Goal: Task Accomplishment & Management: Manage account settings

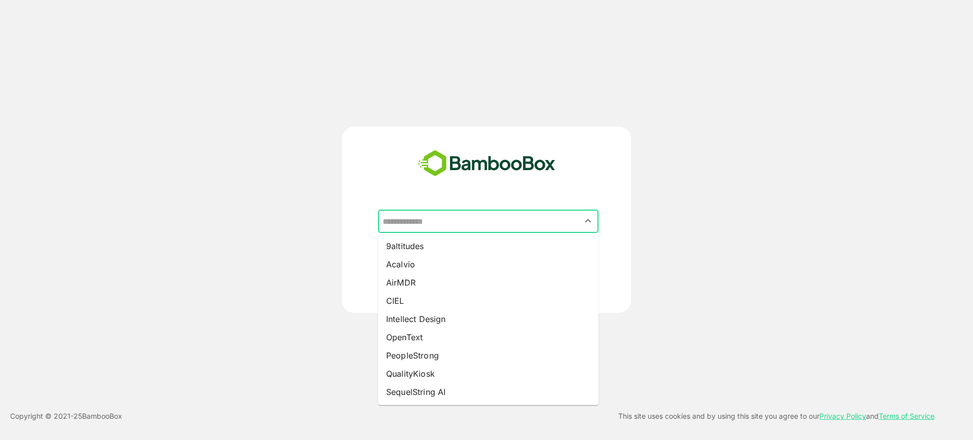
click at [453, 218] on input "text" at bounding box center [488, 221] width 216 height 19
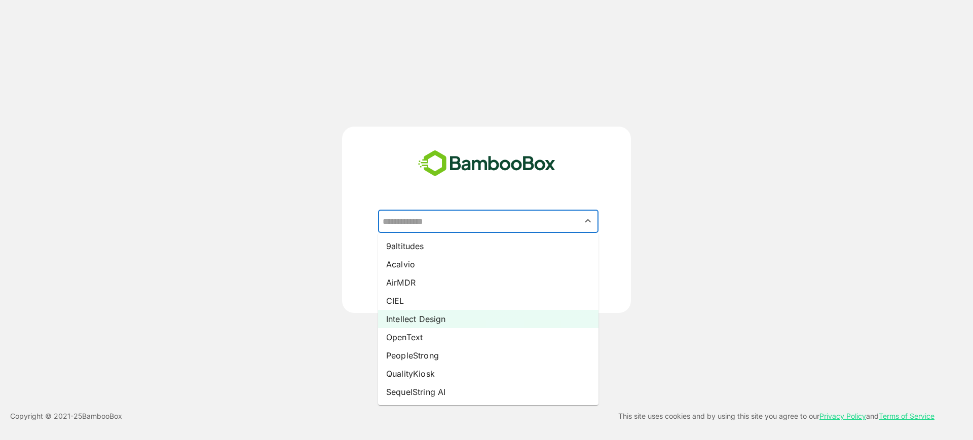
click at [419, 316] on li "Intellect Design" at bounding box center [488, 319] width 220 height 18
type input "**********"
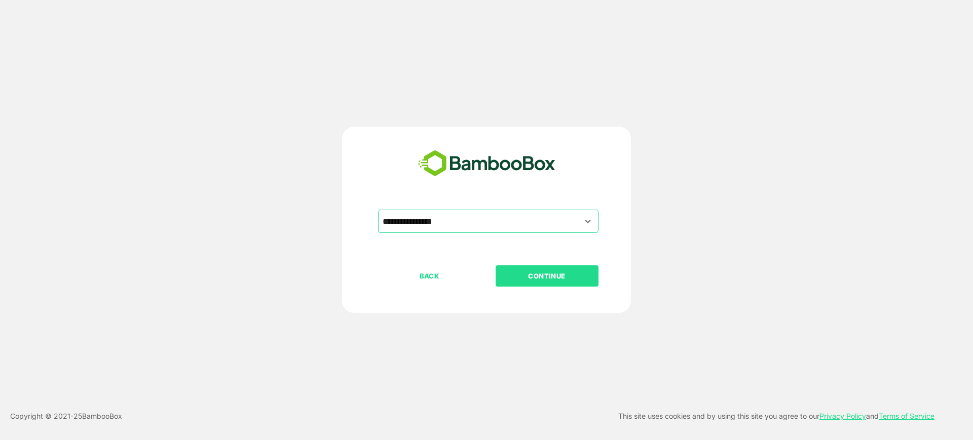
click at [551, 279] on p "CONTINUE" at bounding box center [546, 276] width 101 height 11
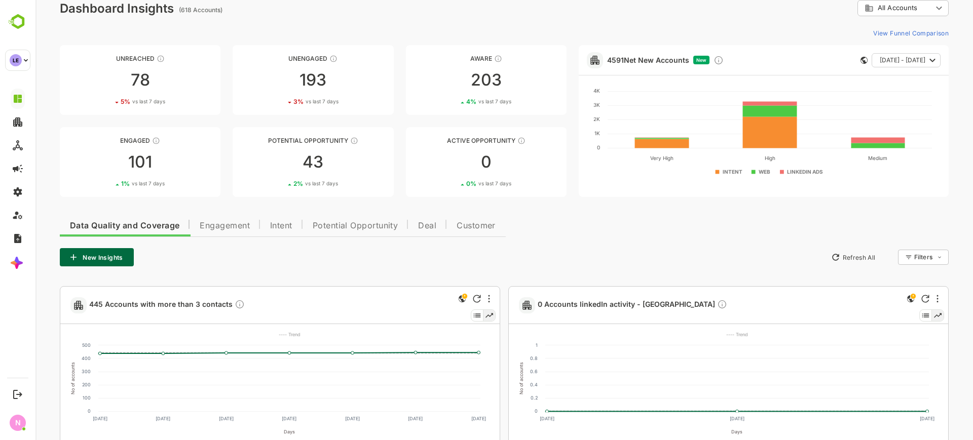
scroll to position [15, 0]
click at [239, 229] on span "Engagement" at bounding box center [225, 225] width 50 height 8
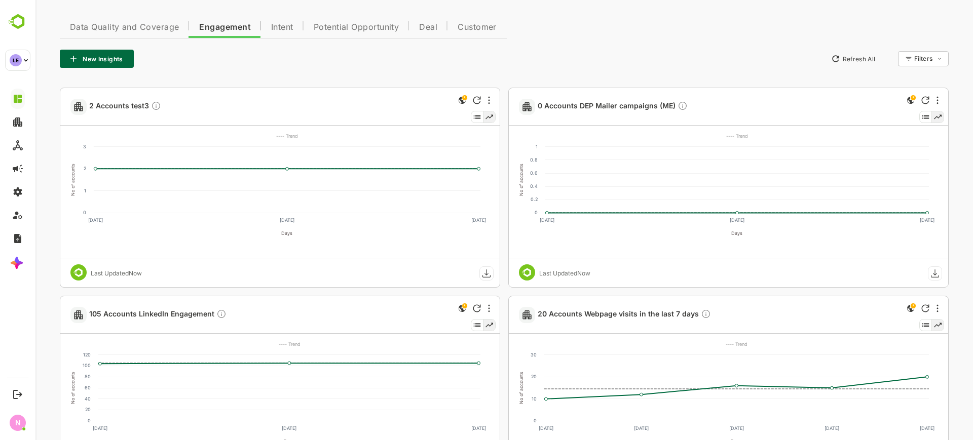
scroll to position [0, 0]
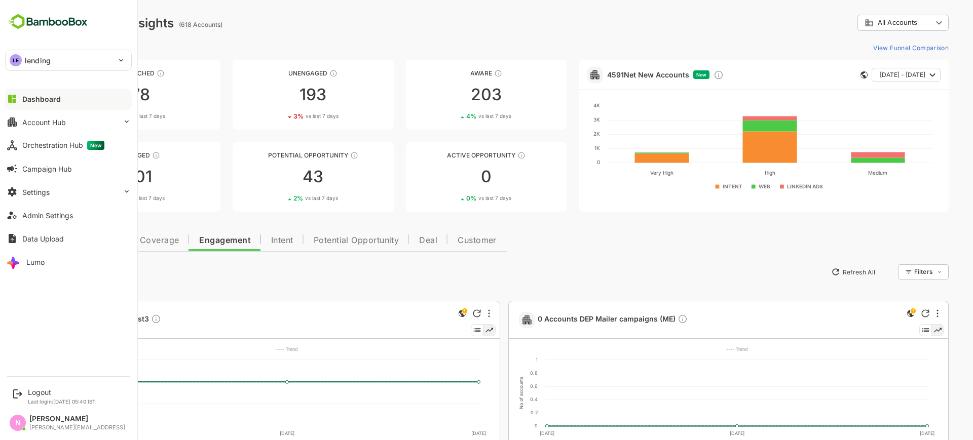
click at [32, 61] on p "lending" at bounding box center [38, 60] width 26 height 11
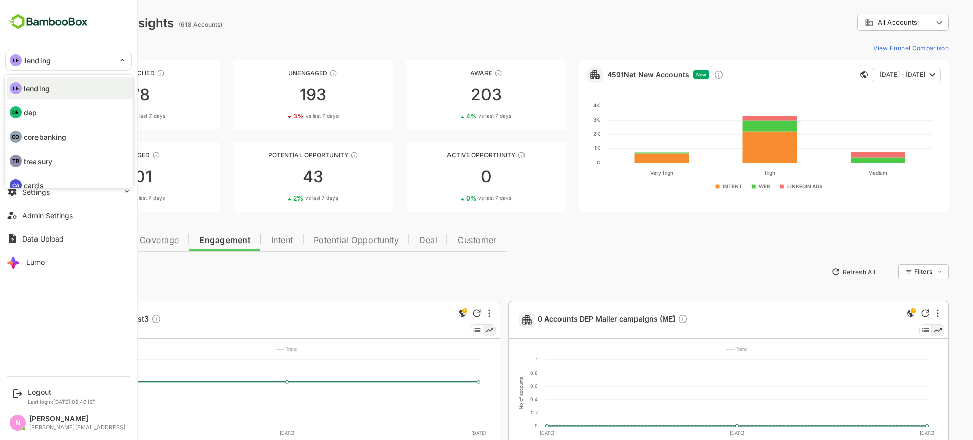
click at [404, 252] on div at bounding box center [486, 220] width 973 height 440
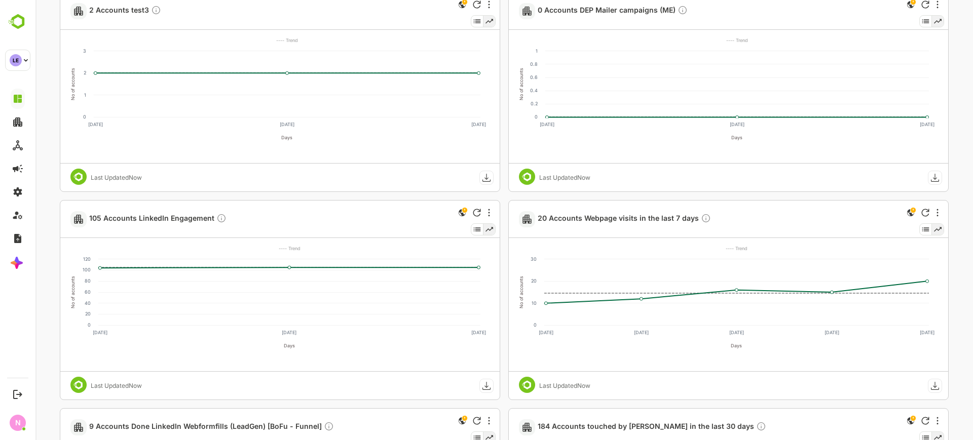
scroll to position [311, 0]
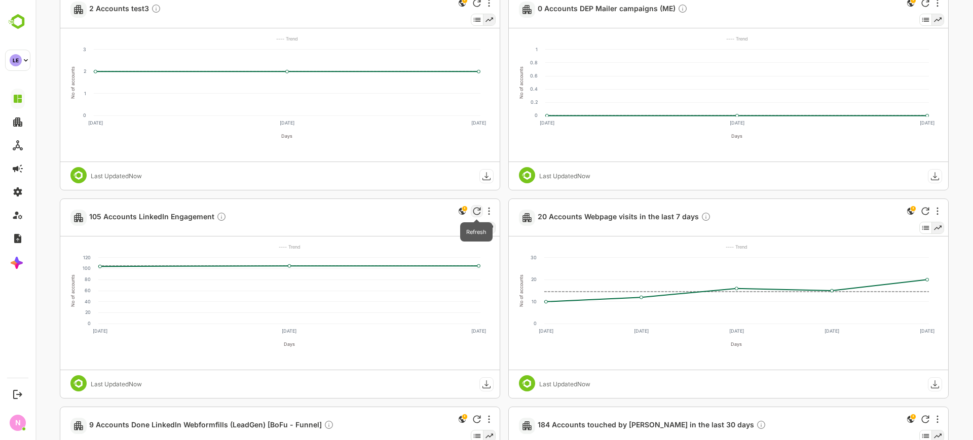
click at [475, 211] on icon "Refresh" at bounding box center [477, 211] width 8 height 8
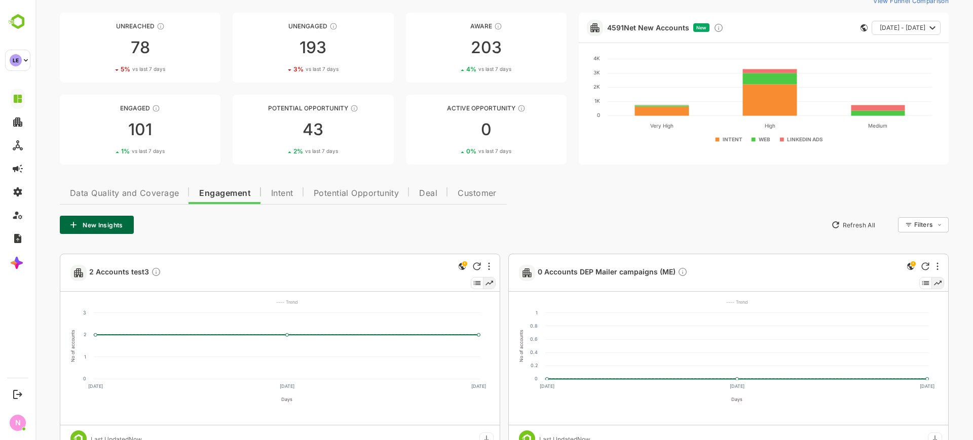
scroll to position [0, 0]
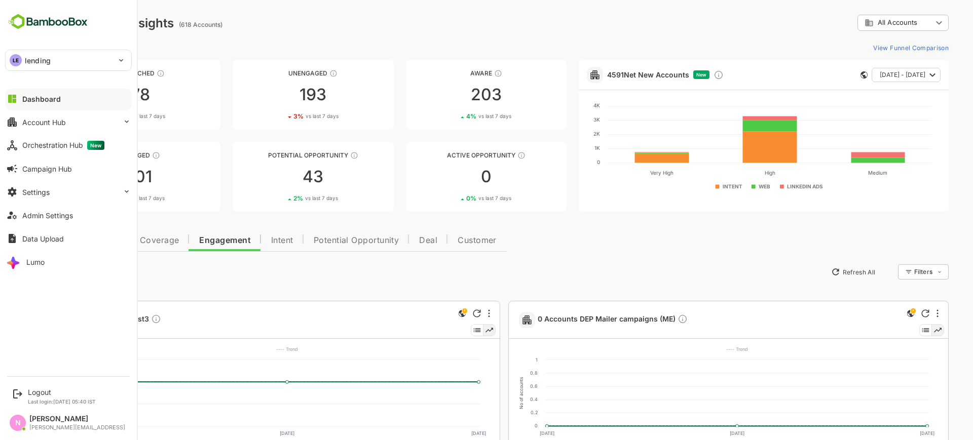
click at [27, 55] on p "lending" at bounding box center [38, 60] width 26 height 11
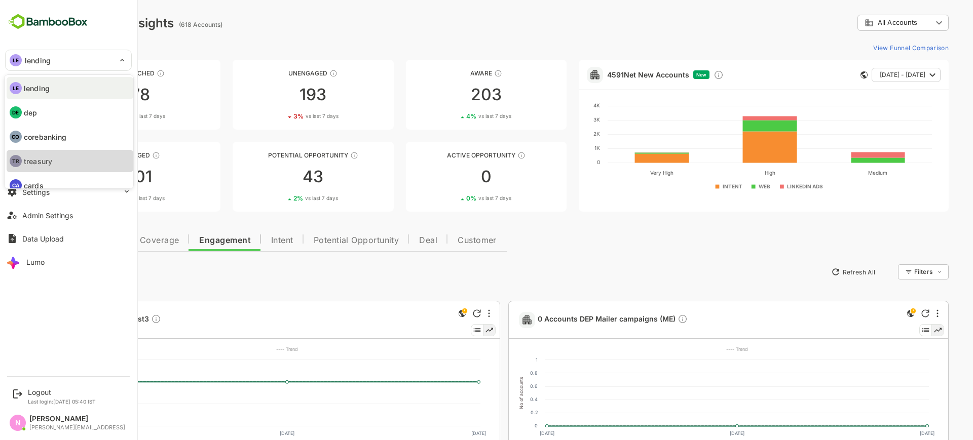
click at [52, 154] on li "TR treasury" at bounding box center [70, 161] width 127 height 22
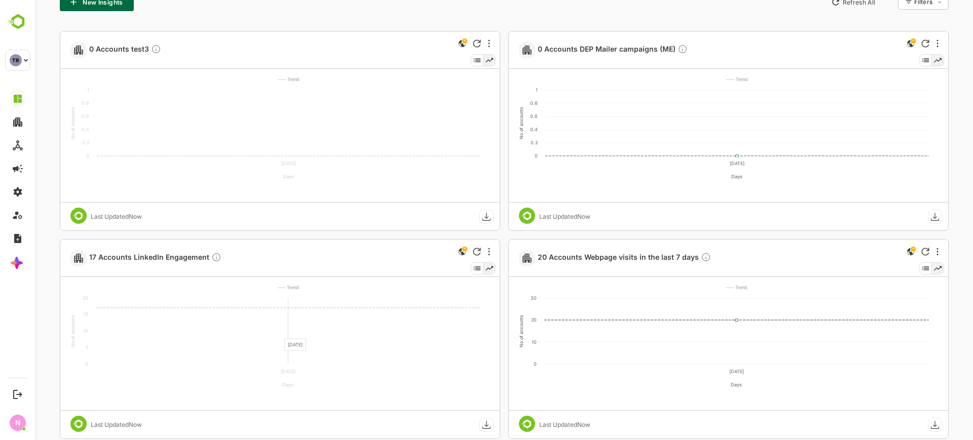
scroll to position [271, 0]
click at [147, 254] on span "17 Accounts LinkedIn Engagement" at bounding box center [155, 257] width 132 height 12
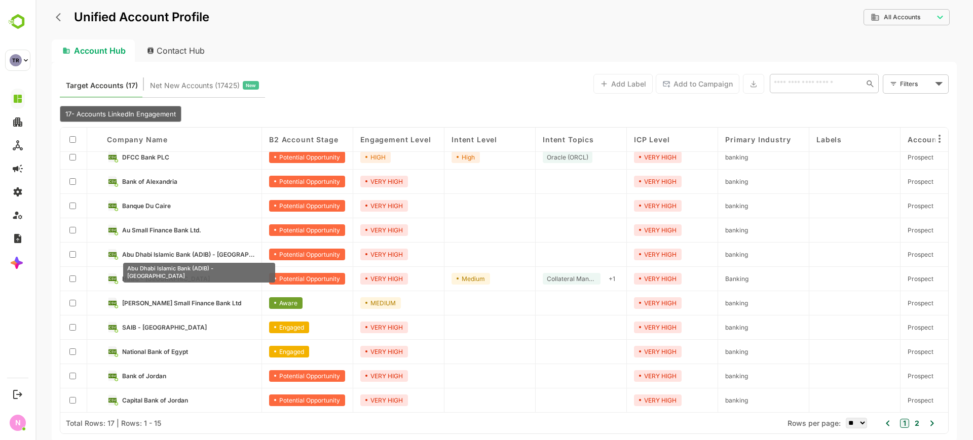
scroll to position [0, 0]
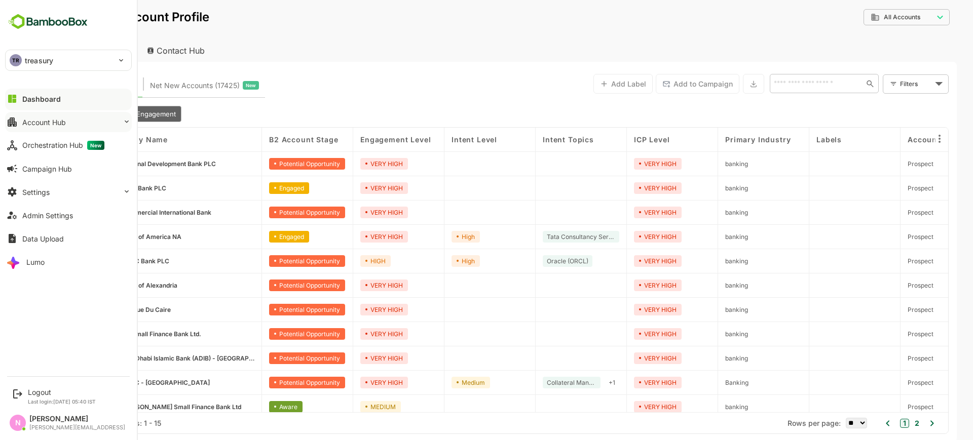
click at [60, 127] on button "Account Hub" at bounding box center [68, 122] width 127 height 20
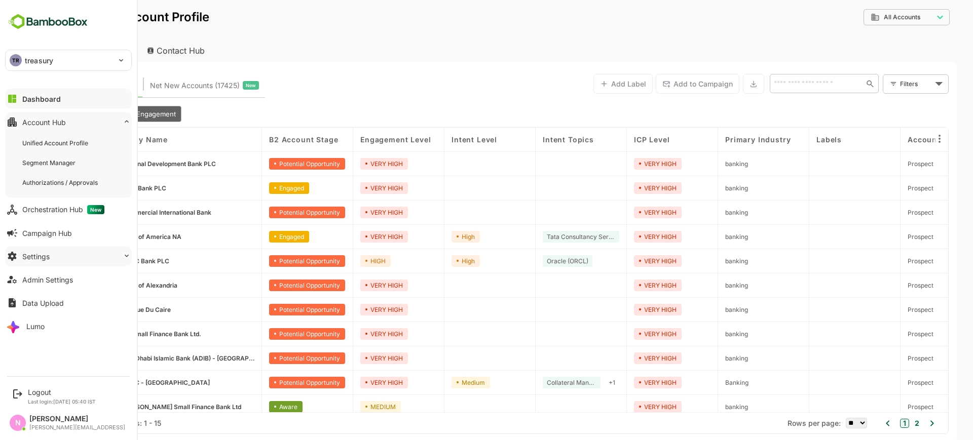
click at [61, 249] on button "Settings" at bounding box center [68, 256] width 127 height 20
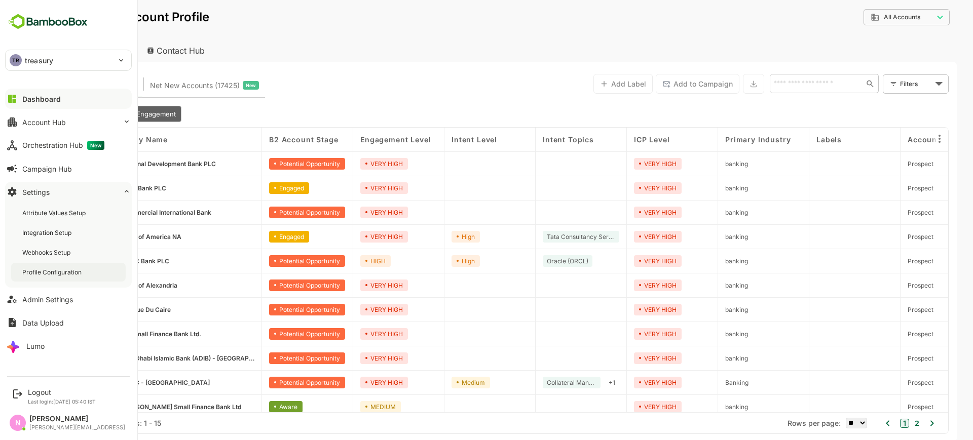
click at [59, 273] on div "Profile Configuration" at bounding box center [52, 272] width 61 height 9
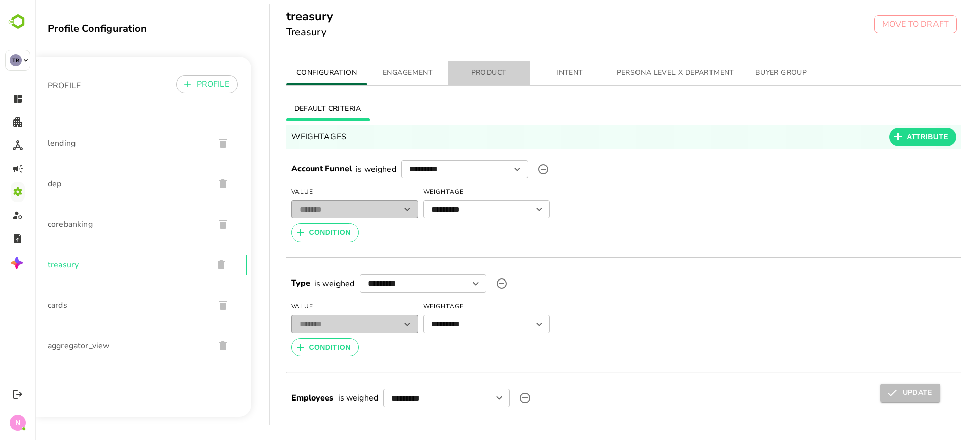
click at [479, 66] on button "PRODUCT" at bounding box center [489, 73] width 81 height 24
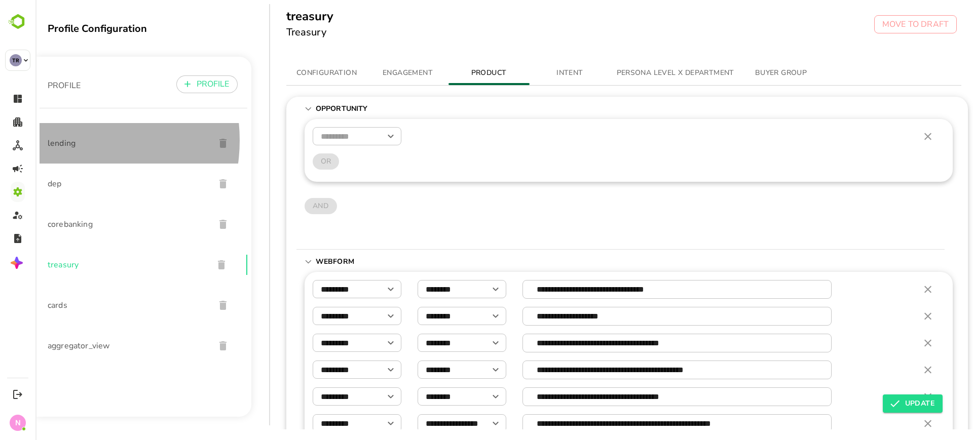
click at [64, 140] on span "lending" at bounding box center [127, 143] width 159 height 12
